Goal: Find contact information: Find contact information

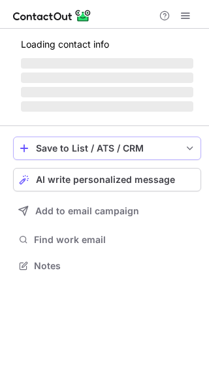
scroll to position [273, 209]
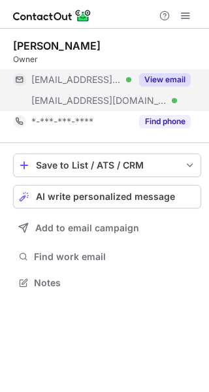
click at [155, 77] on button "View email" at bounding box center [165, 79] width 52 height 13
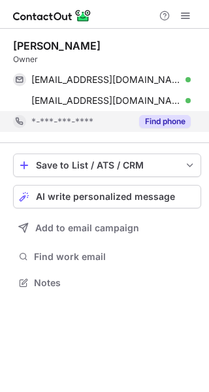
click at [168, 126] on button "Find phone" at bounding box center [165, 121] width 52 height 13
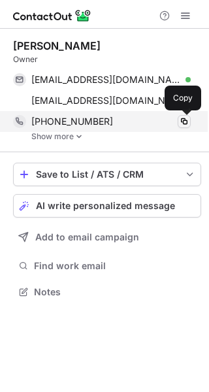
click at [184, 121] on span at bounding box center [184, 121] width 10 height 10
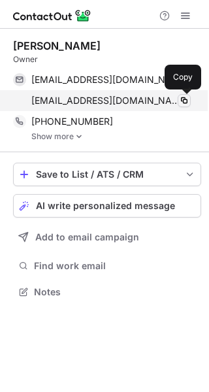
click at [179, 102] on span at bounding box center [184, 100] width 10 height 10
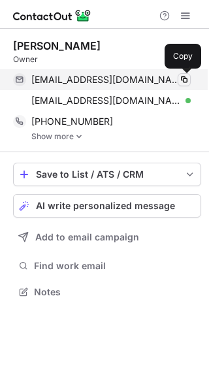
click at [187, 81] on span at bounding box center [184, 79] width 10 height 10
